Goal: Information Seeking & Learning: Learn about a topic

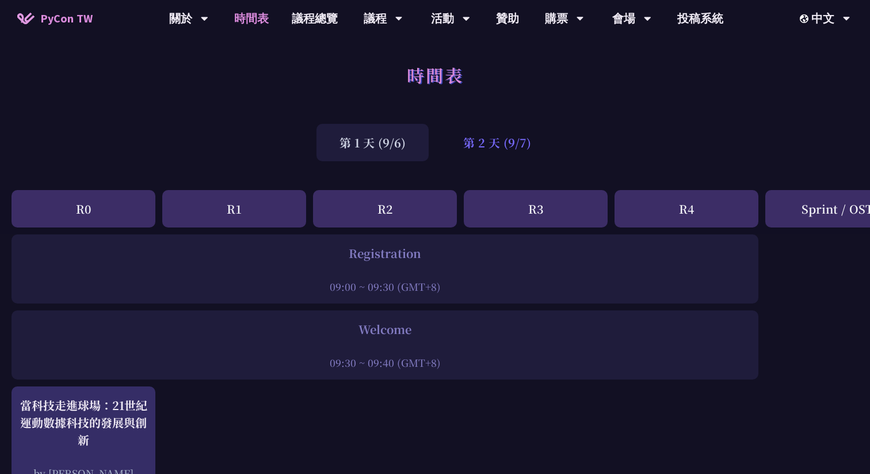
click at [493, 150] on div "第 2 天 (9/7)" at bounding box center [497, 142] width 114 height 37
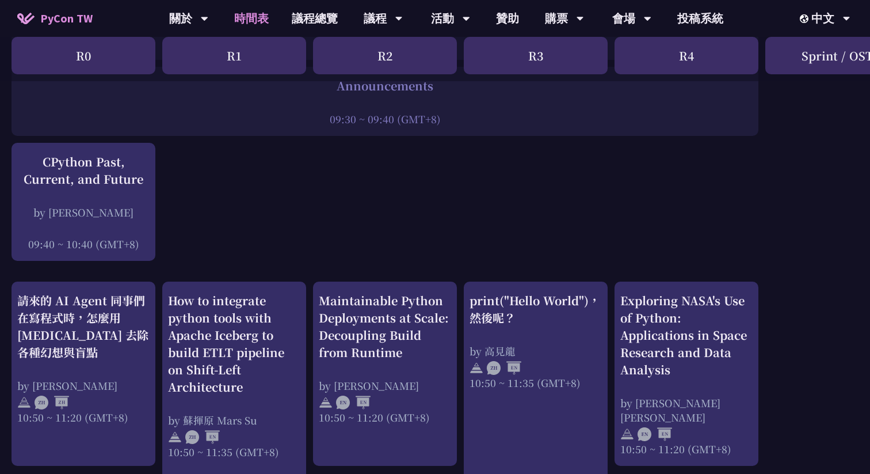
scroll to position [246, 0]
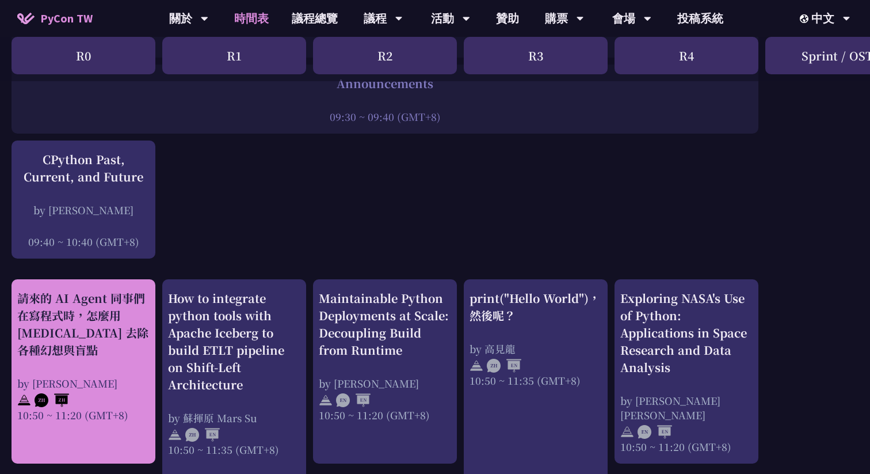
click at [95, 370] on div "請來的 AI Agent 同事們在寫程式時，怎麼用 pytest 去除各種幻想與盲點 by Keith Yang 10:50 ~ 11:20 (GMT+8)" at bounding box center [83, 355] width 132 height 132
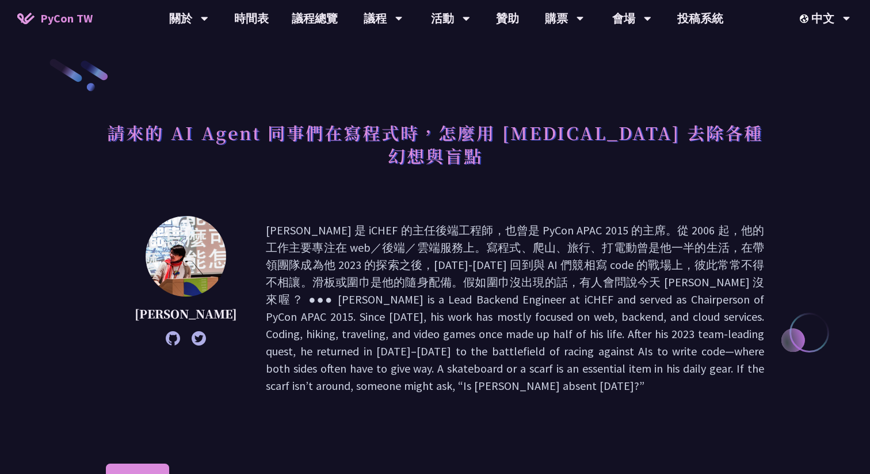
click at [170, 254] on img at bounding box center [186, 256] width 81 height 81
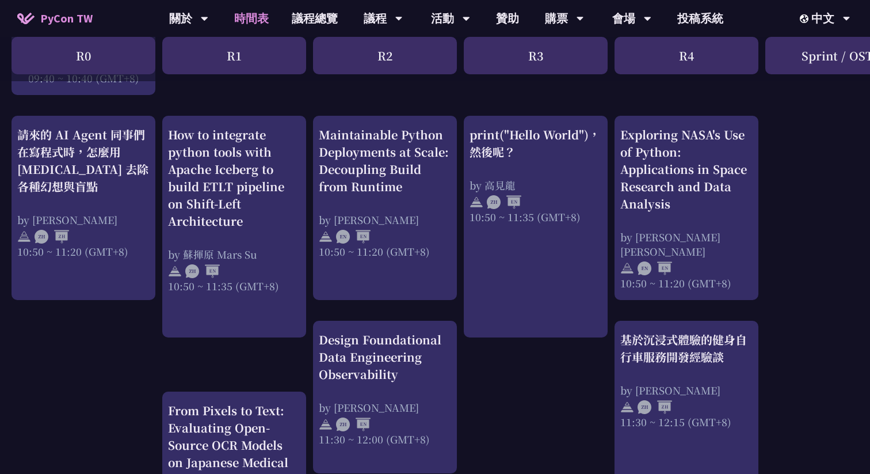
scroll to position [413, 0]
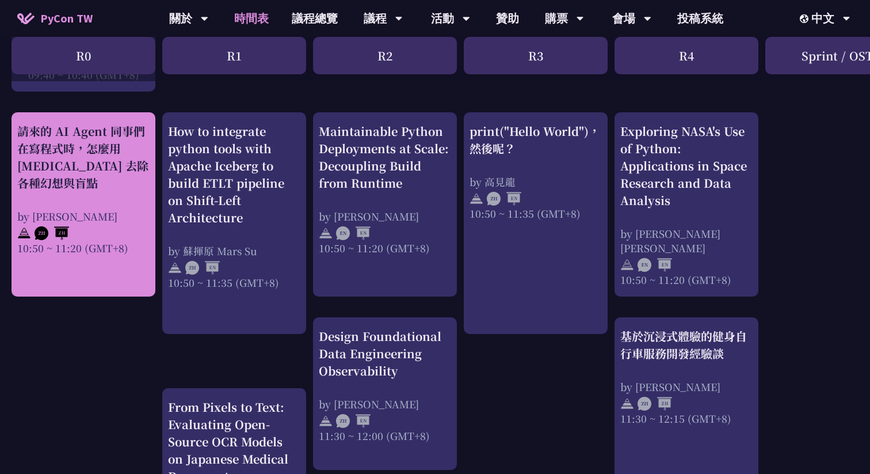
click at [79, 284] on link "請來的 AI Agent 同事們在寫程式時，怎麼用 pytest 去除各種幻想與盲點 by Keith Yang 10:50 ~ 11:20 (GMT+8)" at bounding box center [83, 205] width 132 height 164
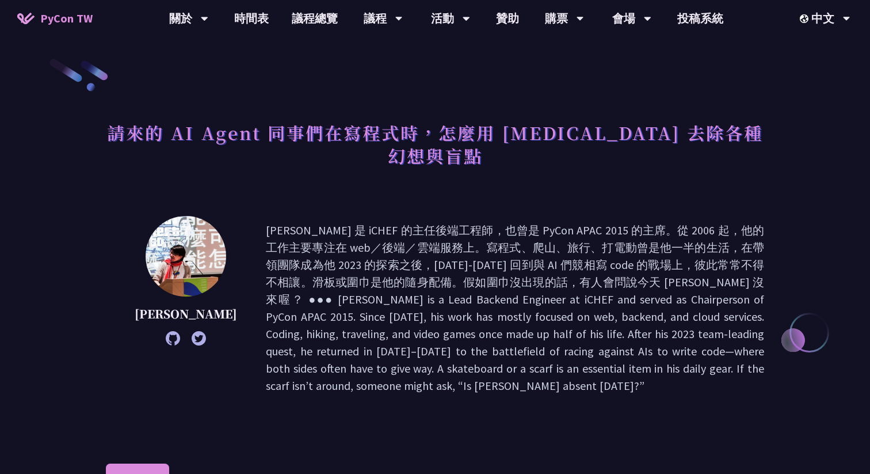
click at [209, 463] on li "其他資訊" at bounding box center [203, 479] width 68 height 32
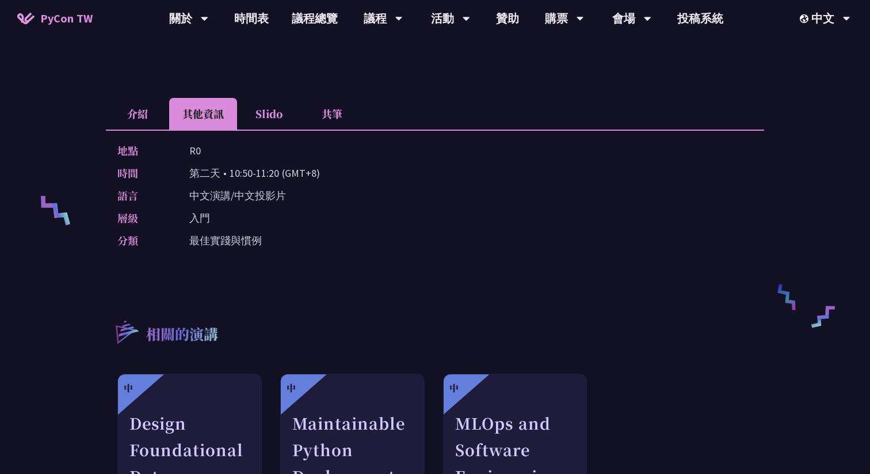
scroll to position [390, 0]
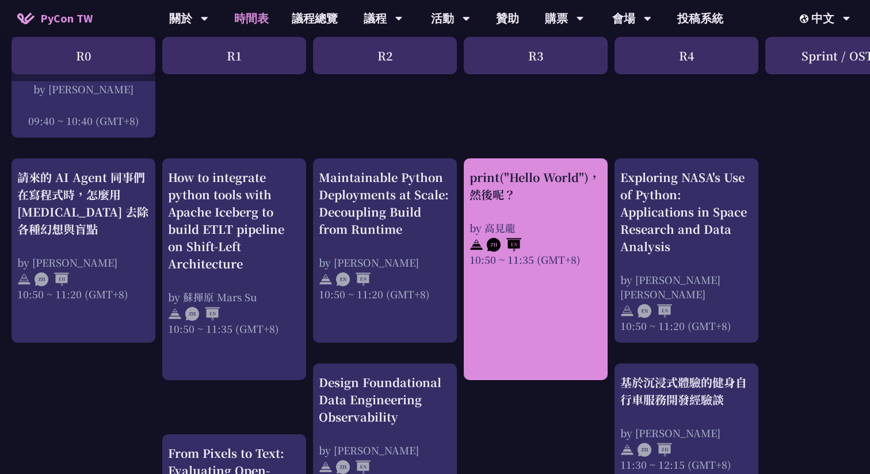
scroll to position [368, 0]
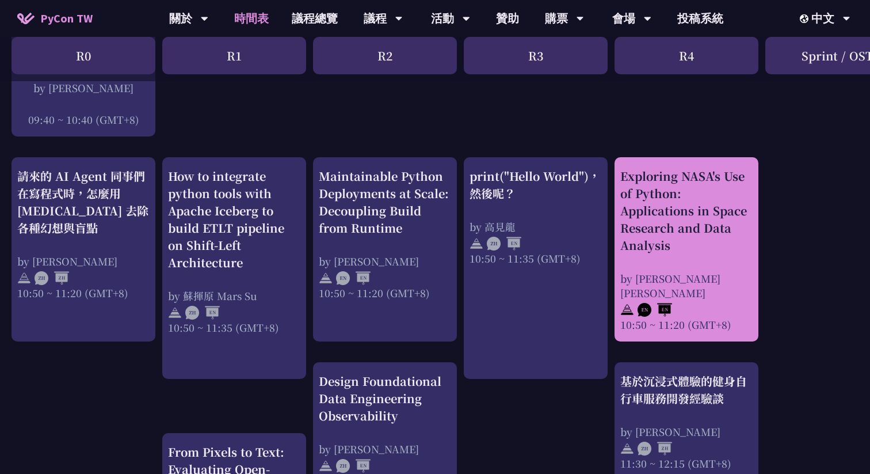
click at [658, 229] on div "Exploring NASA's Use of Python: Applications in Space Research and Data Analysis" at bounding box center [686, 210] width 132 height 86
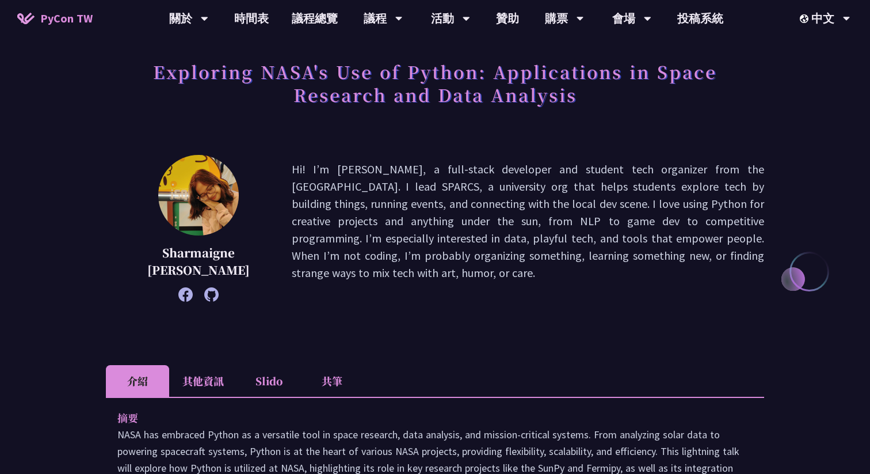
scroll to position [68, 0]
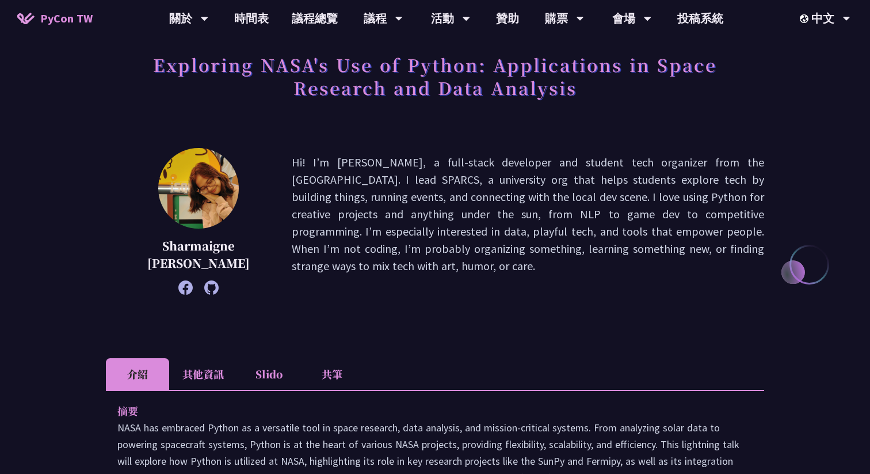
click at [256, 374] on li "Slido" at bounding box center [268, 374] width 63 height 32
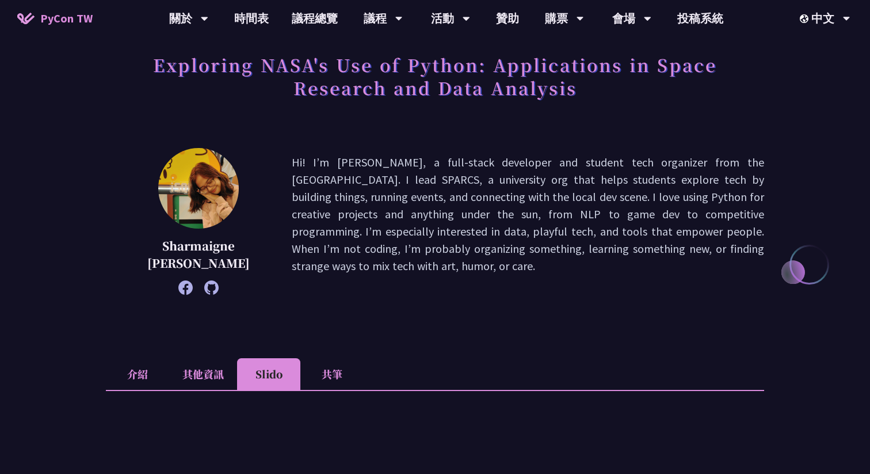
click at [208, 380] on li "其他資訊" at bounding box center [203, 374] width 68 height 32
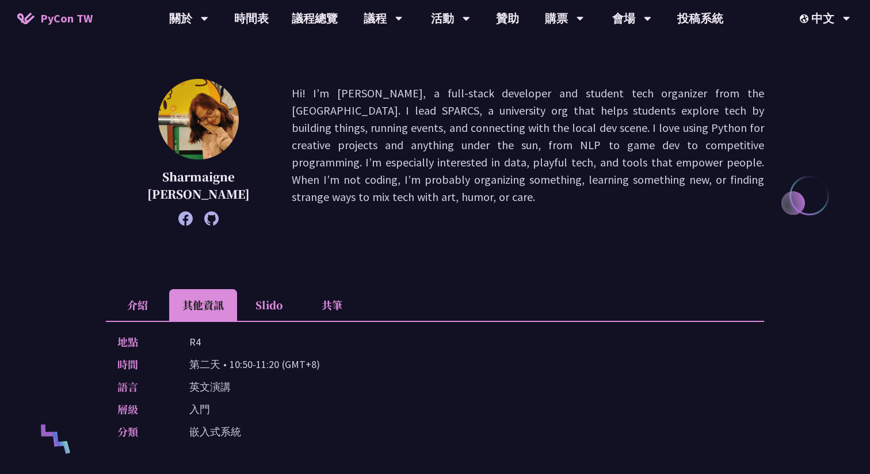
scroll to position [138, 0]
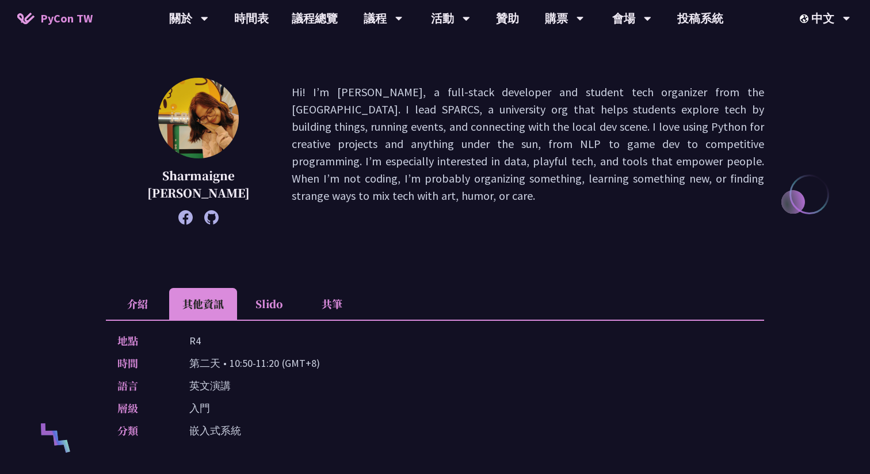
click at [139, 294] on li "介紹" at bounding box center [137, 304] width 63 height 32
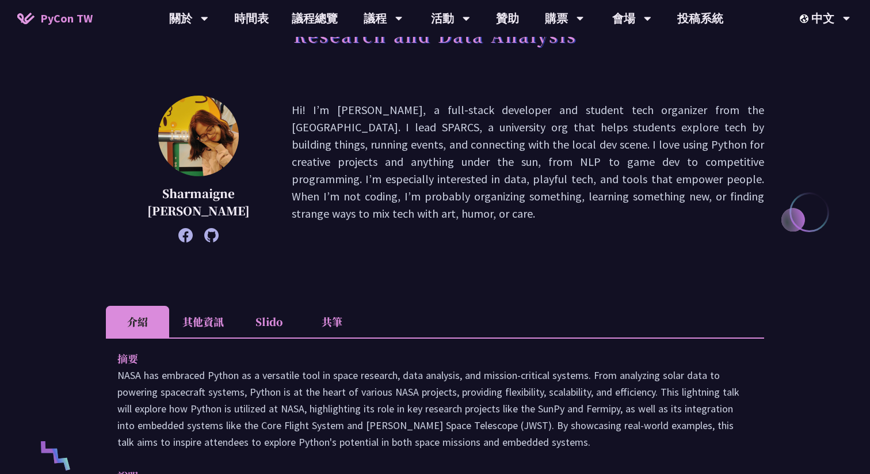
scroll to position [49, 0]
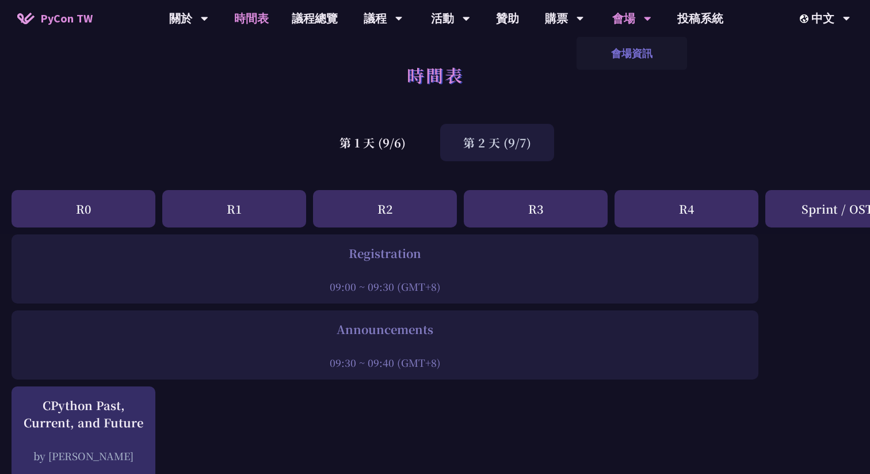
click at [635, 45] on link "會場資訊" at bounding box center [632, 53] width 111 height 27
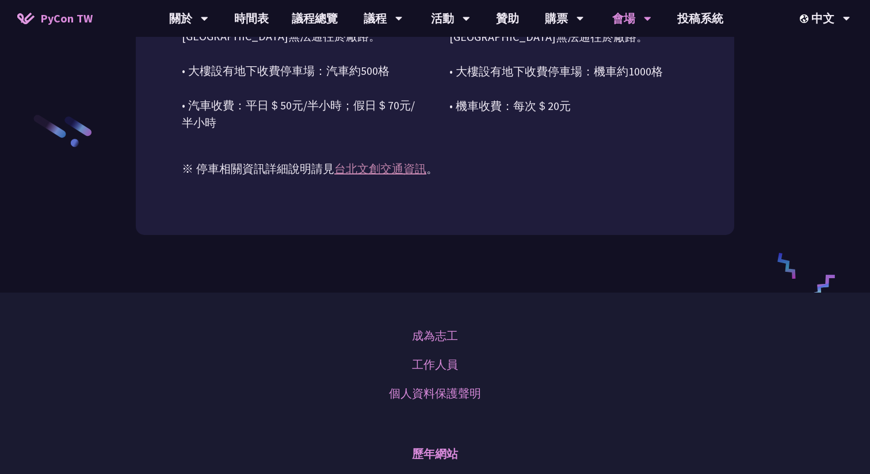
scroll to position [1689, 0]
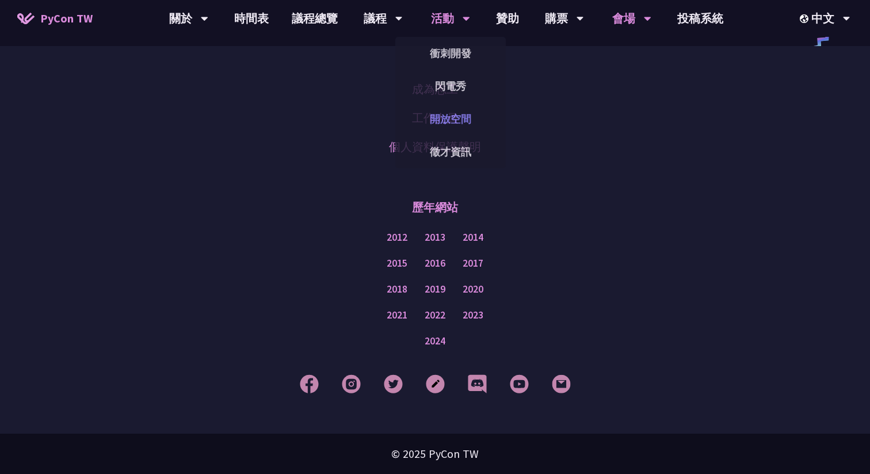
click at [462, 120] on link "開放空間" at bounding box center [450, 118] width 111 height 27
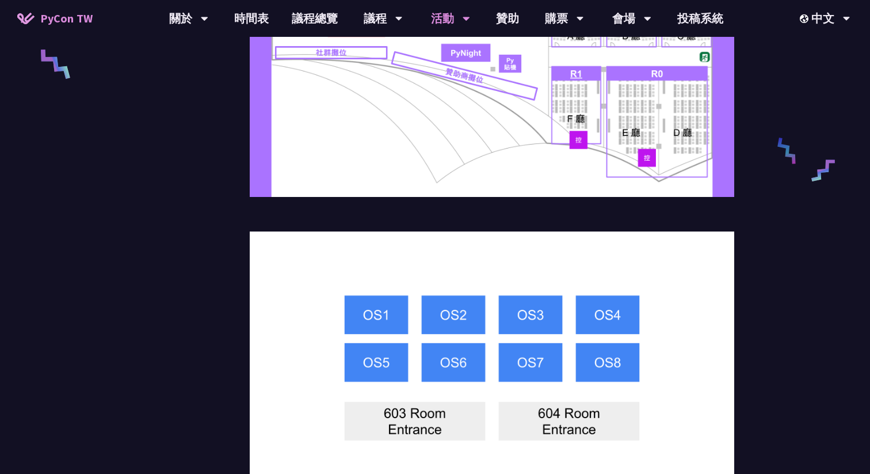
scroll to position [517, 0]
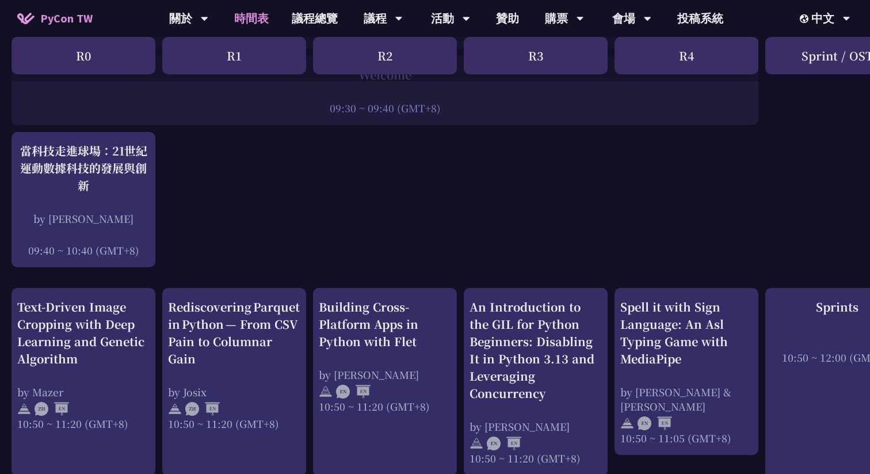
scroll to position [256, 0]
